Goal: Check status

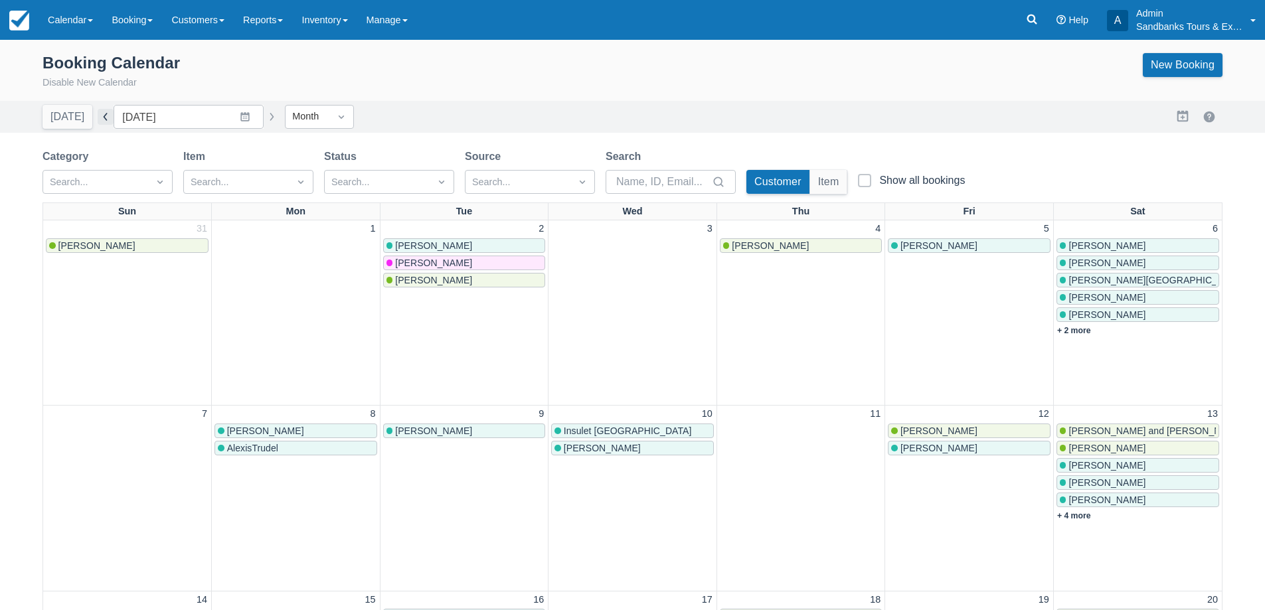
click at [99, 114] on button "button" at bounding box center [106, 117] width 16 height 16
type input "[DATE]"
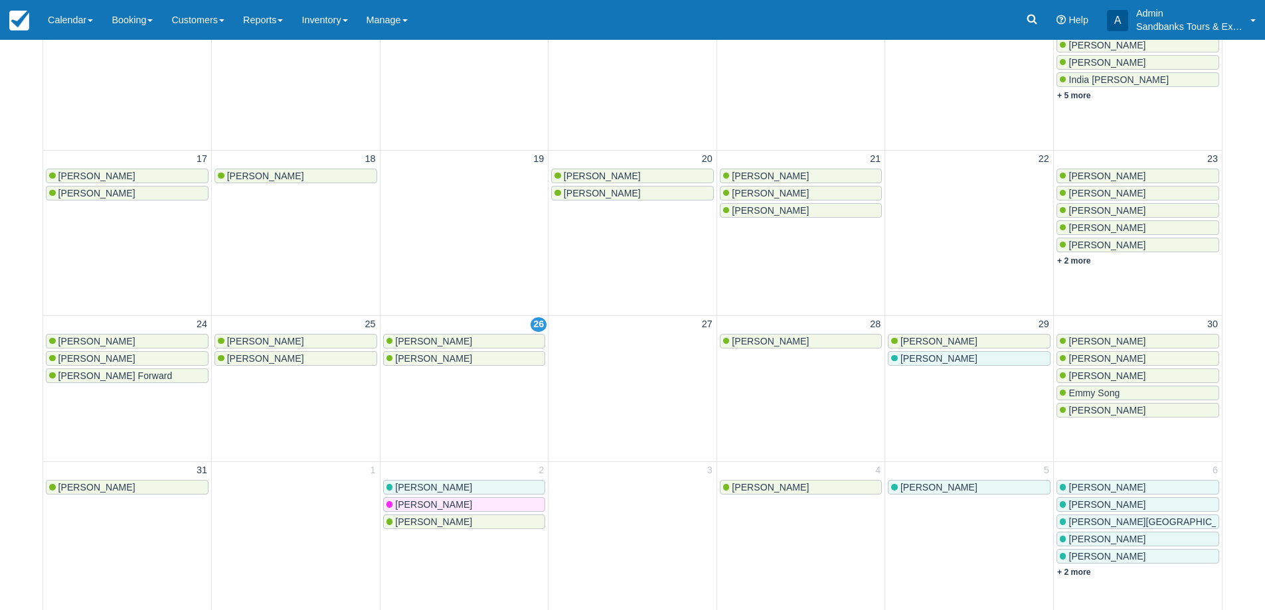
scroll to position [465, 0]
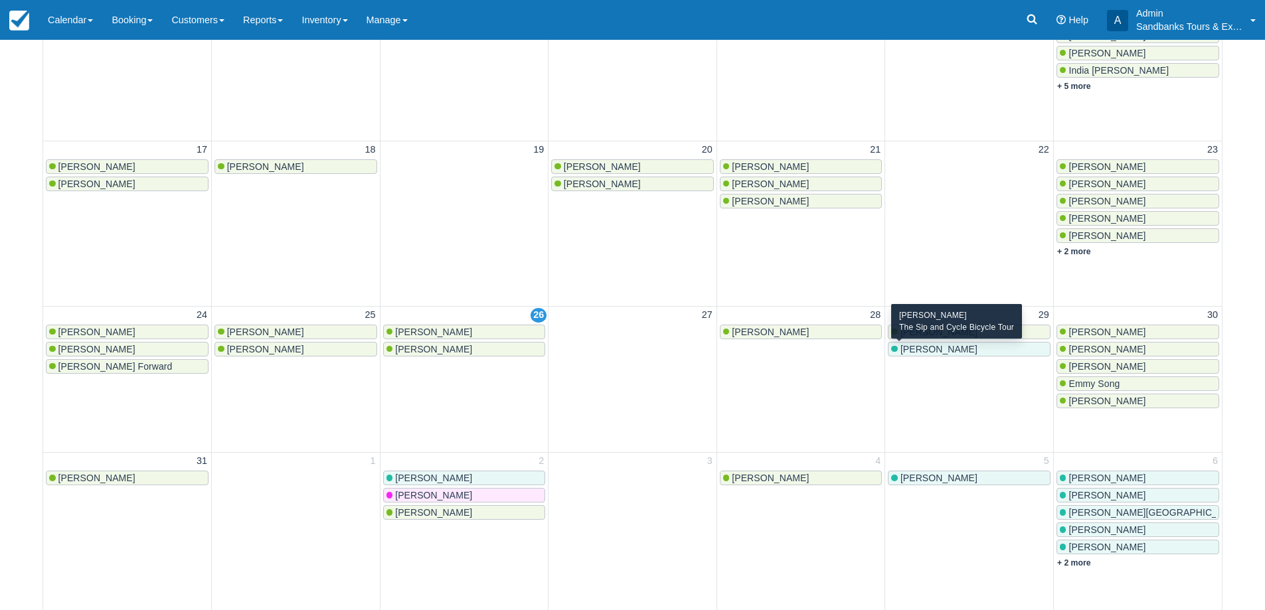
click at [921, 351] on span "Swati Mohanty" at bounding box center [938, 349] width 77 height 11
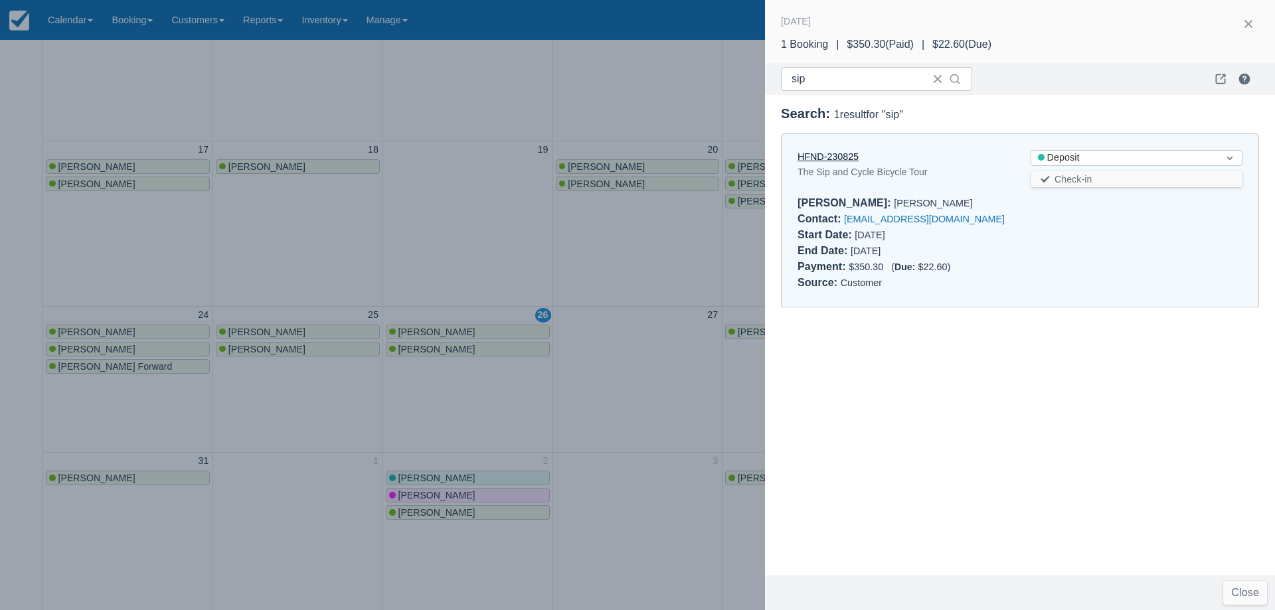
click at [841, 157] on link "HFND-230825" at bounding box center [827, 156] width 61 height 11
click at [424, 210] on div at bounding box center [637, 305] width 1275 height 610
